Goal: Task Accomplishment & Management: Manage account settings

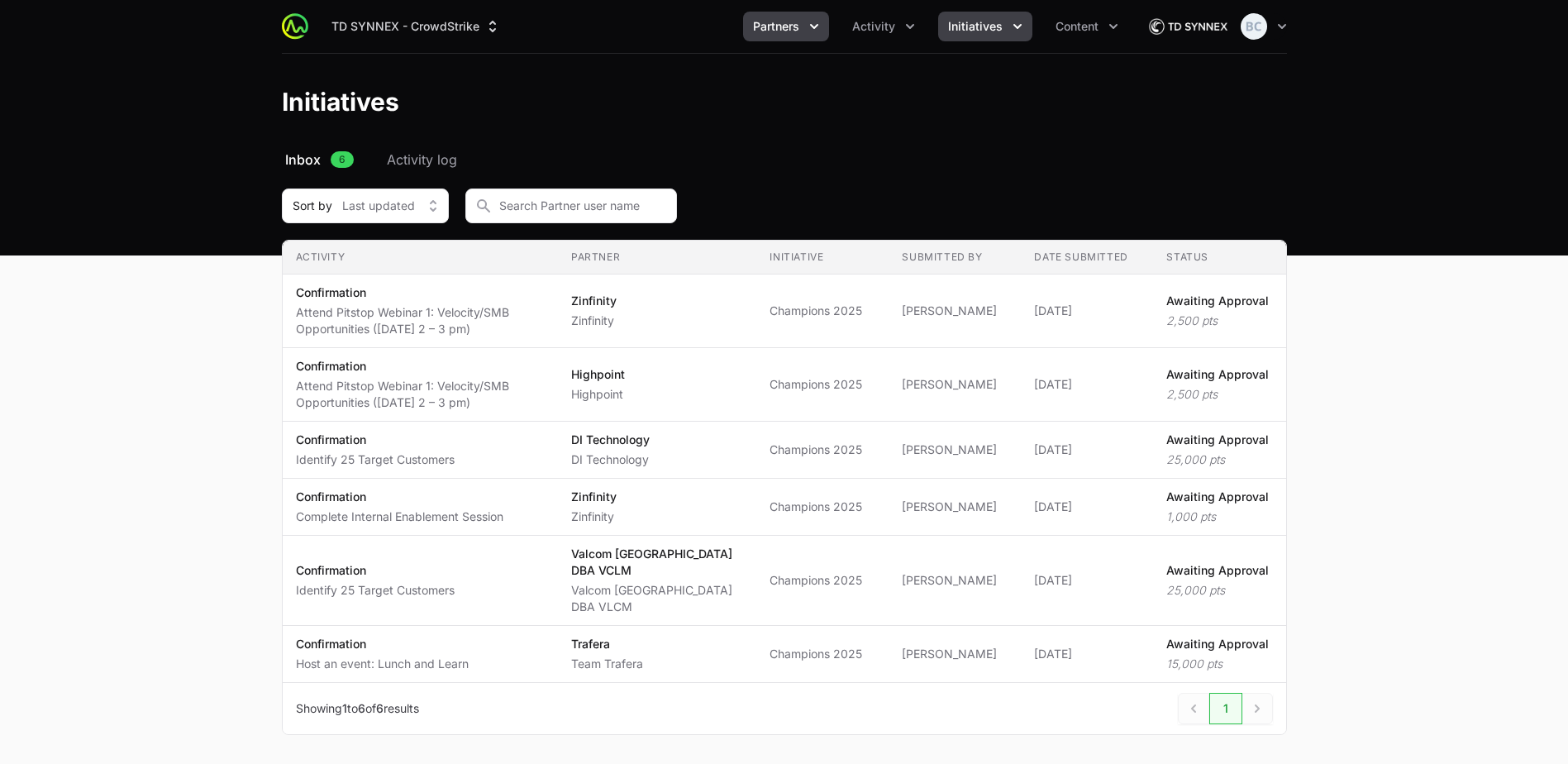
click at [790, 25] on span "Partners" at bounding box center [776, 26] width 46 height 16
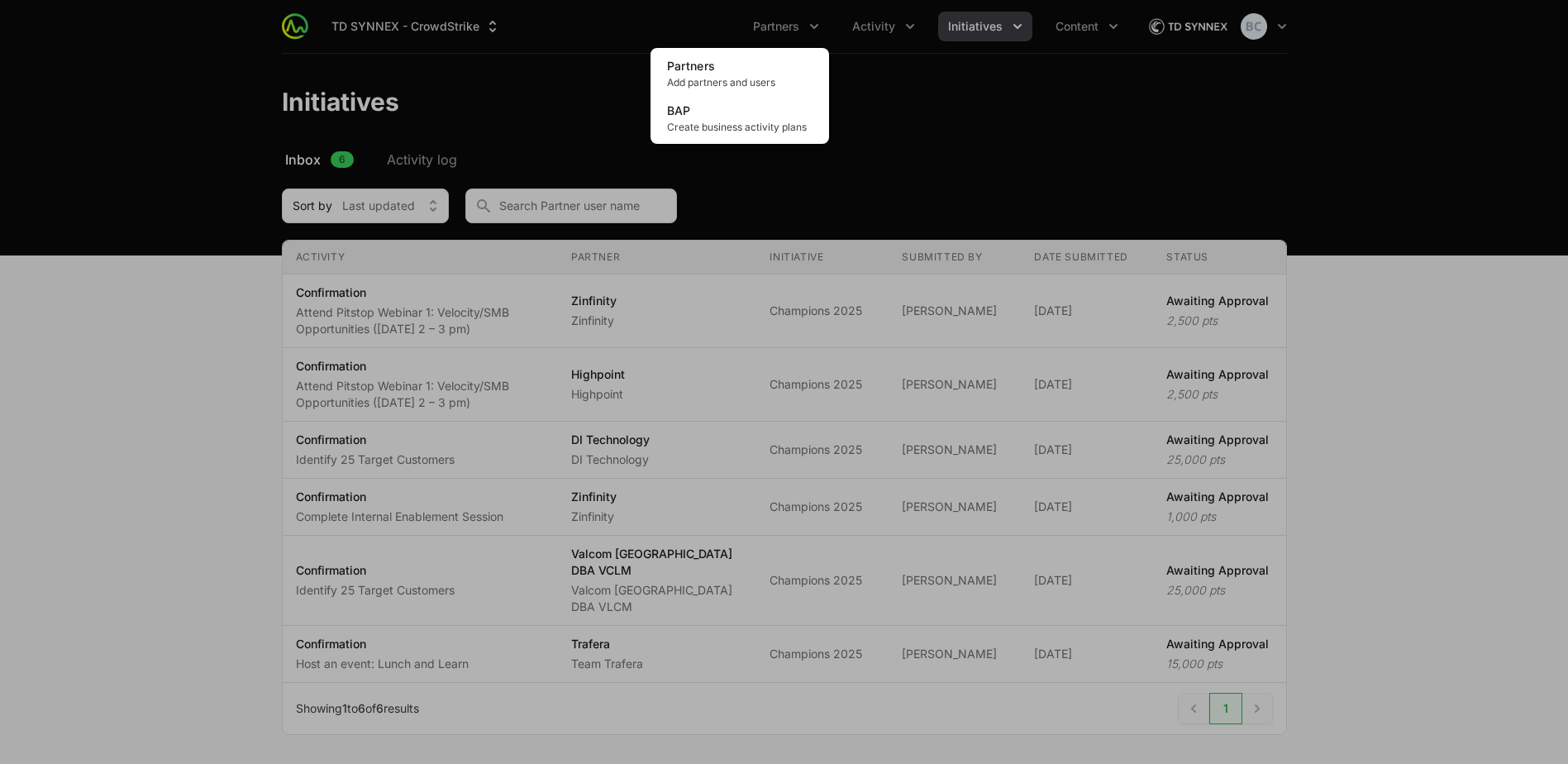
click at [871, 40] on div "Partners menu" at bounding box center [784, 382] width 1568 height 764
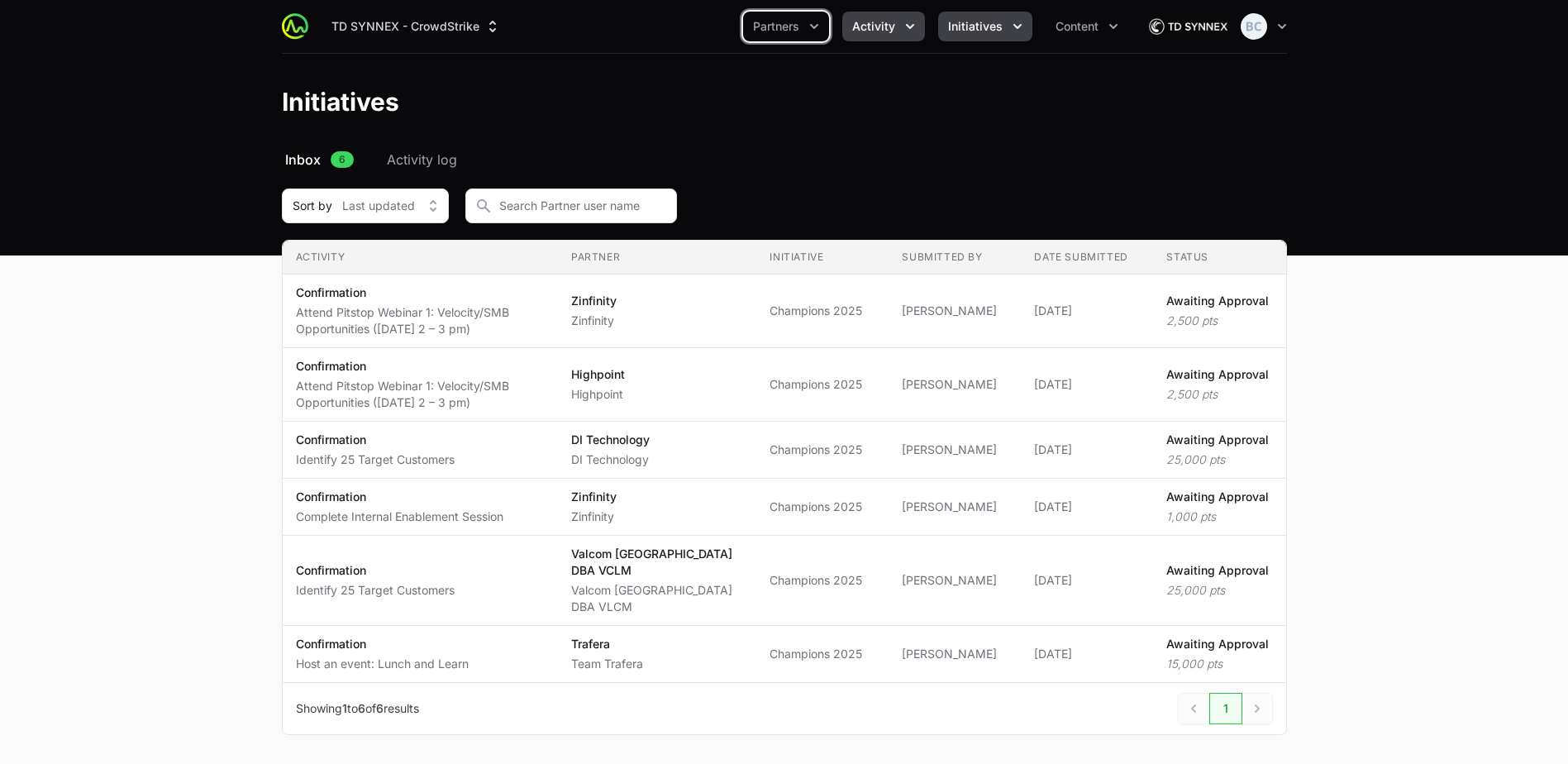
click at [881, 24] on span "Activity" at bounding box center [873, 26] width 43 height 16
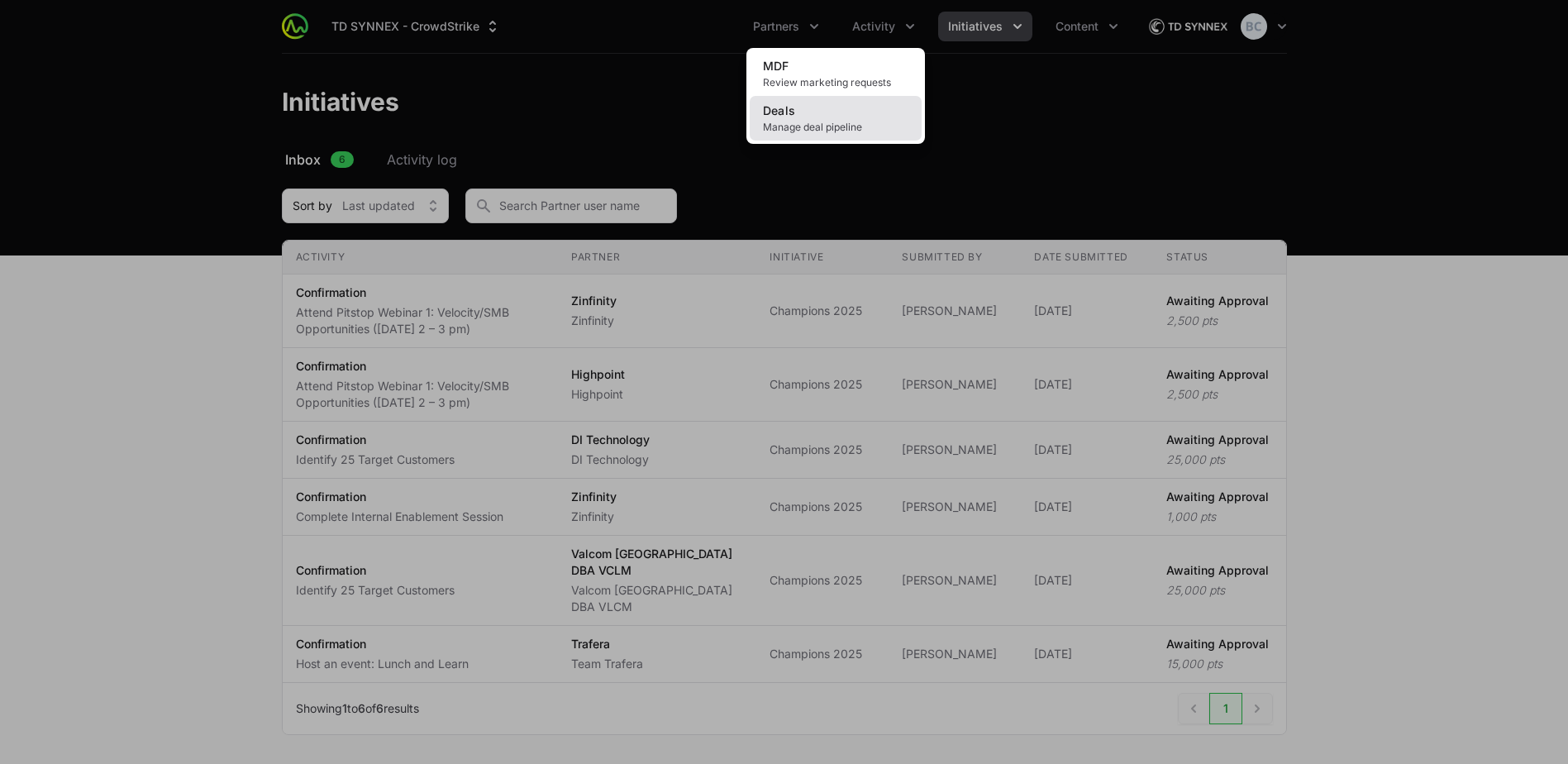
click at [870, 119] on link "Deals Manage deal pipeline" at bounding box center [836, 118] width 172 height 44
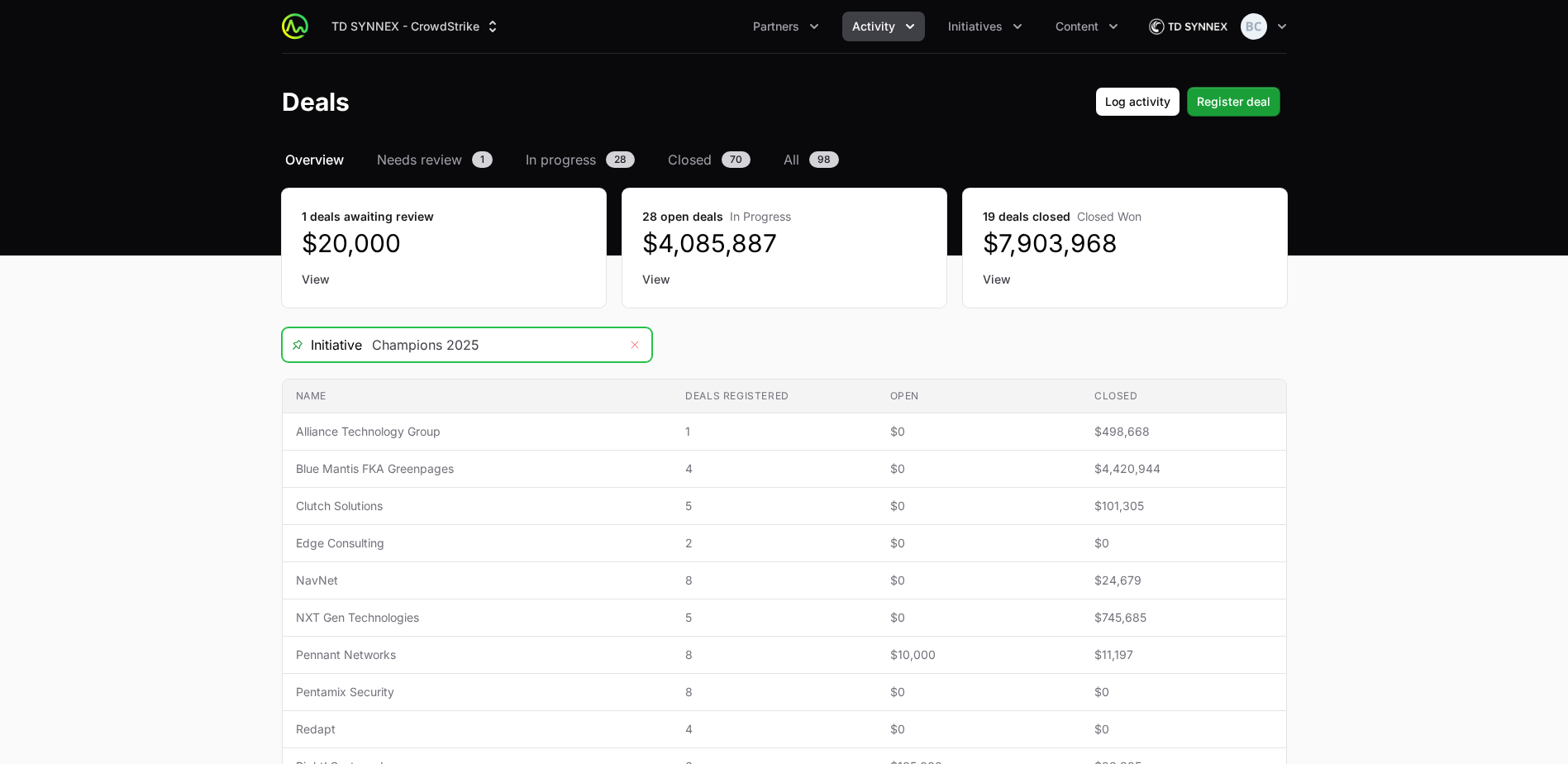
click at [632, 342] on icon "Remove" at bounding box center [635, 344] width 7 height 7
click at [633, 343] on icon "Open" at bounding box center [635, 345] width 14 height 5
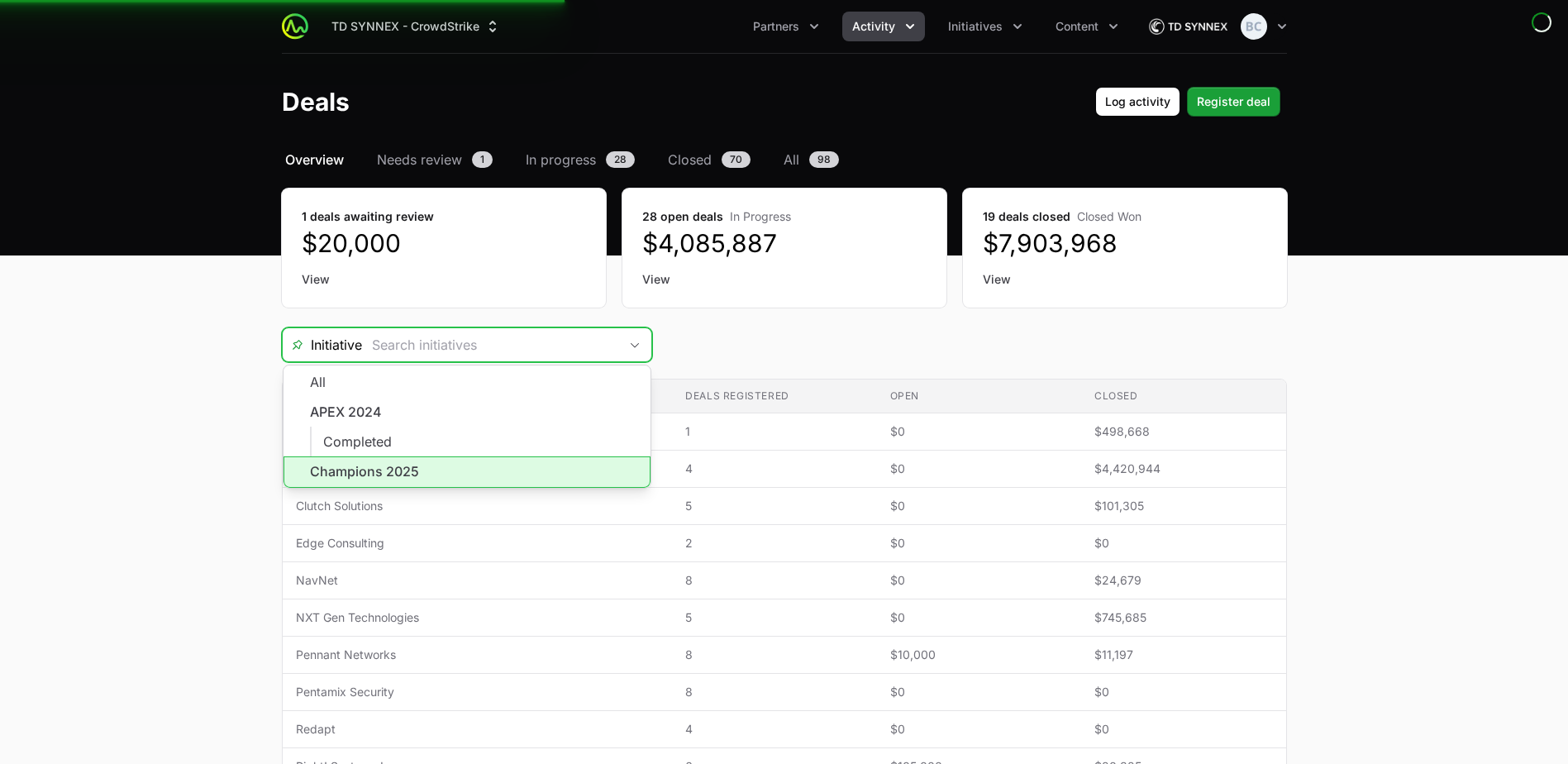
click at [452, 479] on li "Champions 2025" at bounding box center [466, 472] width 367 height 32
type input "Champions 2025"
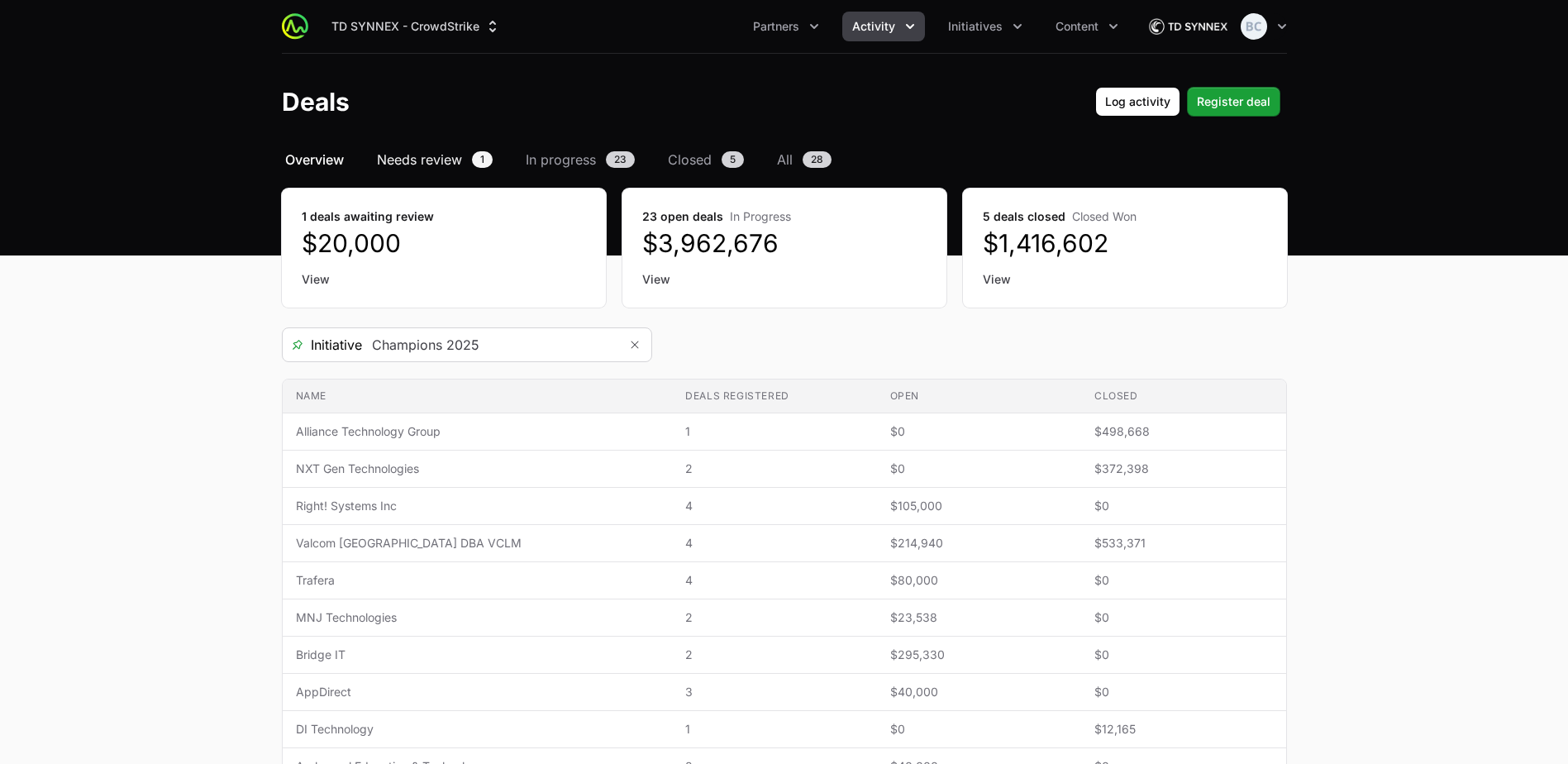
click at [435, 157] on span "Needs review" at bounding box center [419, 159] width 85 height 20
